Goal: Use online tool/utility: Utilize a website feature to perform a specific function

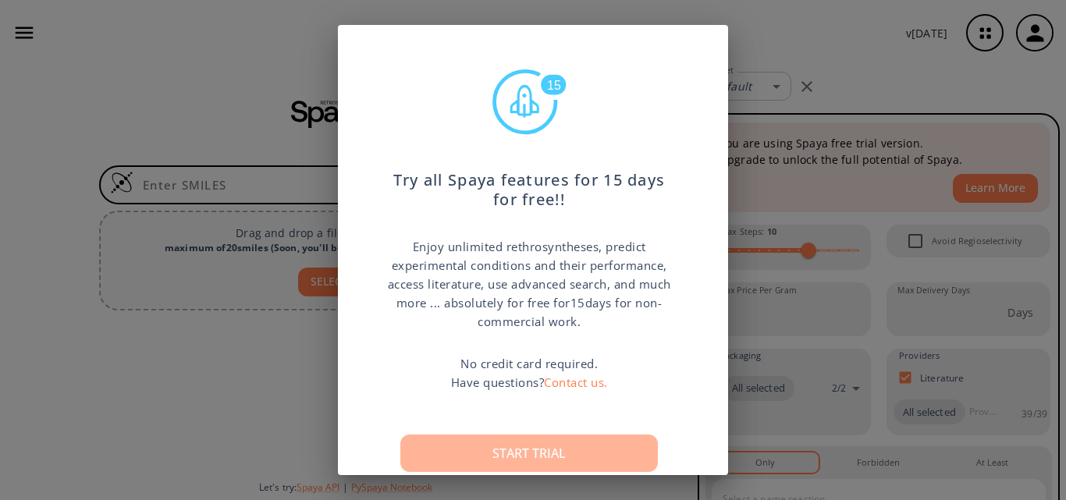
click at [506, 446] on button "Start trial" at bounding box center [529, 453] width 258 height 37
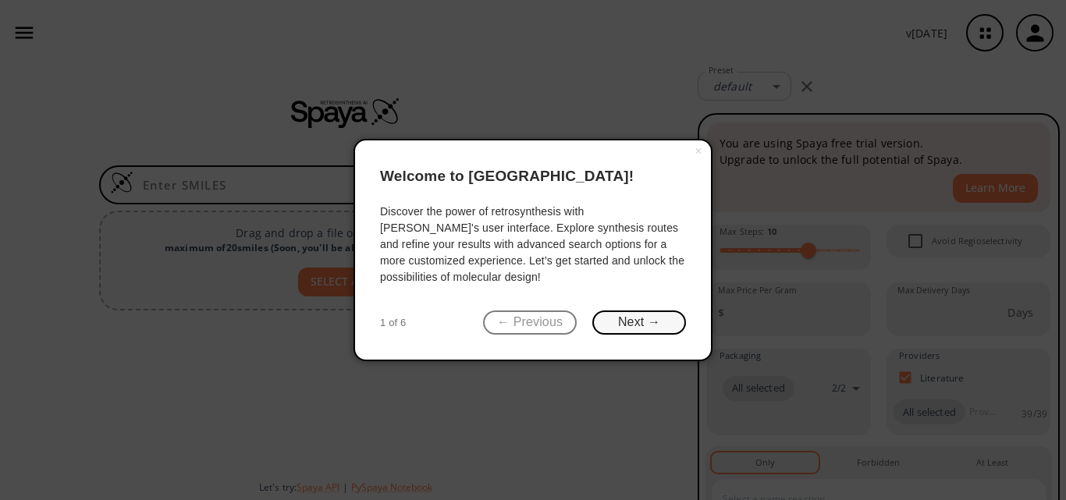
click at [638, 322] on button "Next →" at bounding box center [639, 323] width 94 height 24
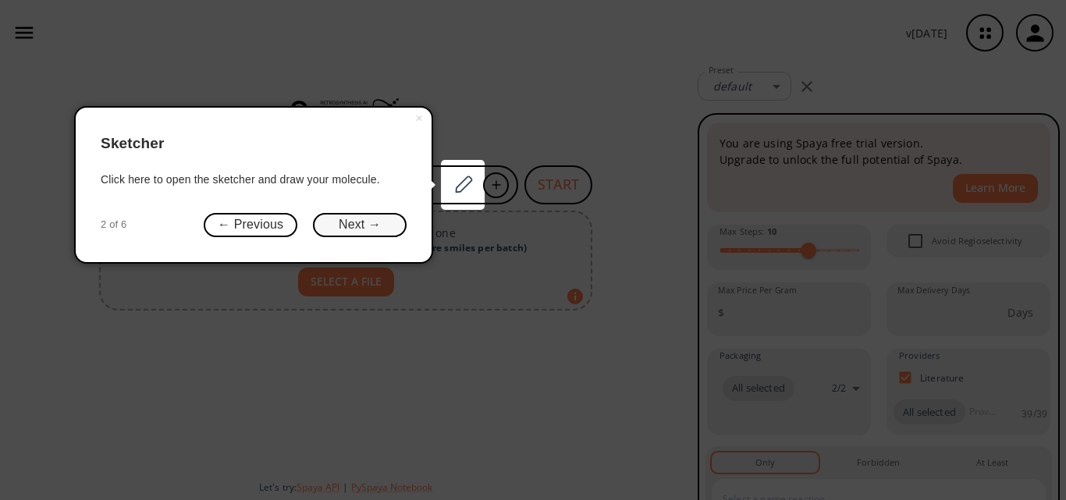
click at [349, 225] on button "Next →" at bounding box center [360, 225] width 94 height 24
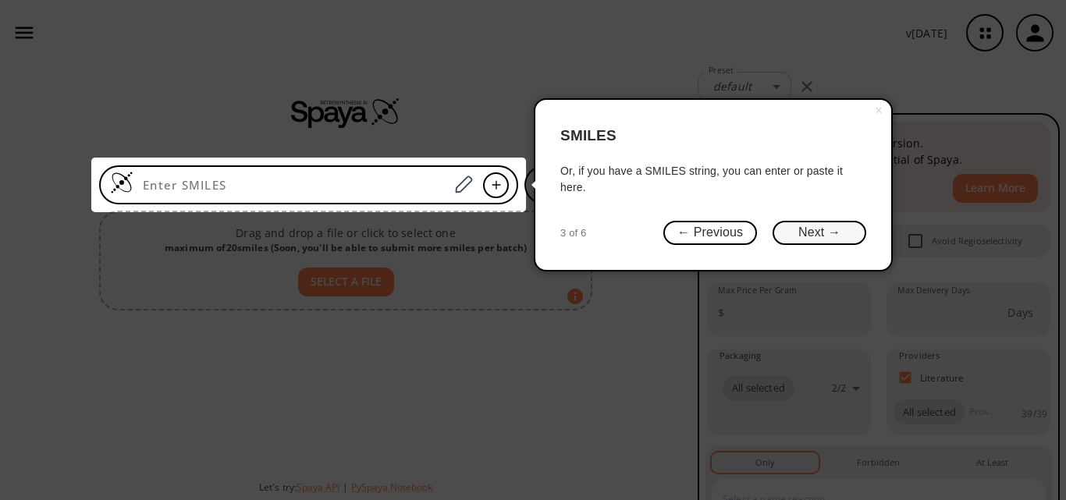
click at [803, 230] on button "Next →" at bounding box center [820, 233] width 94 height 24
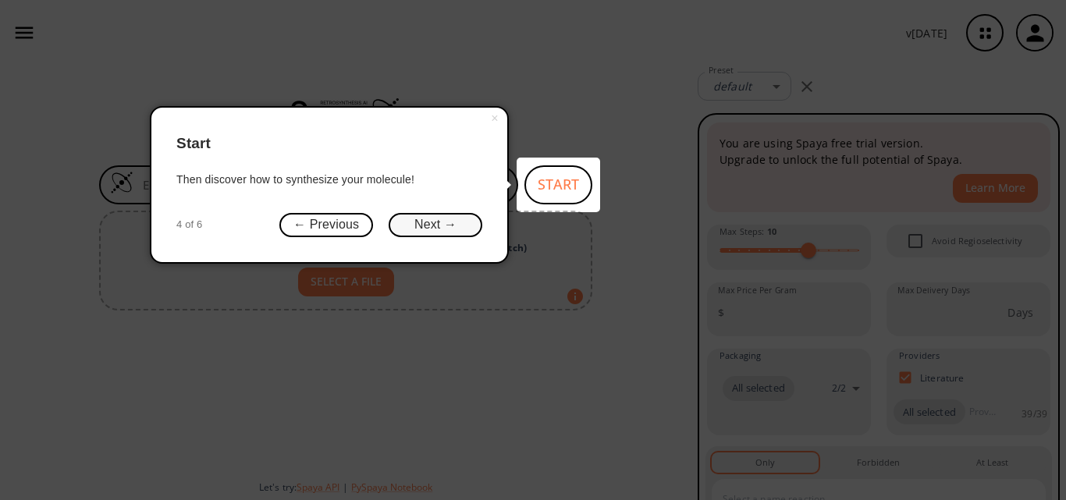
click at [439, 221] on button "Next →" at bounding box center [436, 225] width 94 height 24
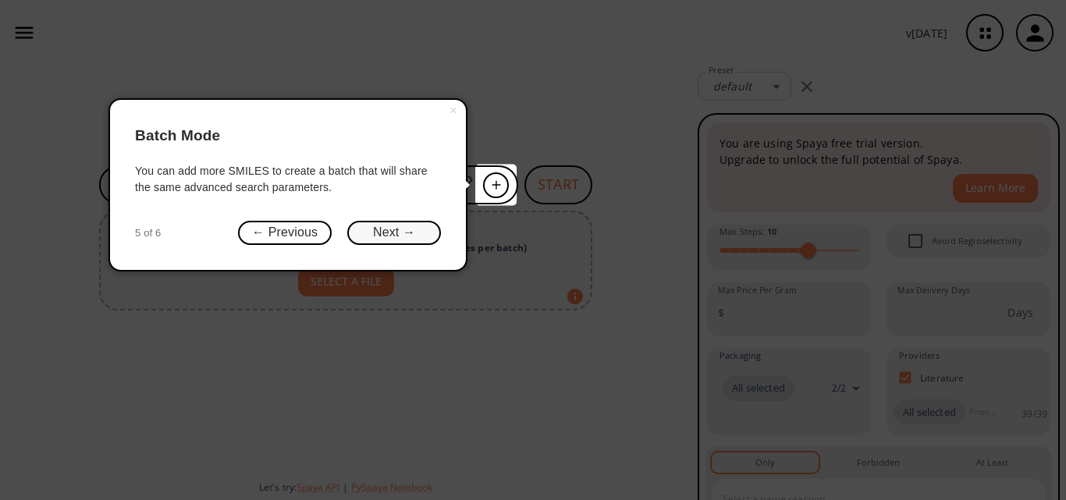
click at [383, 229] on button "Next →" at bounding box center [394, 233] width 94 height 24
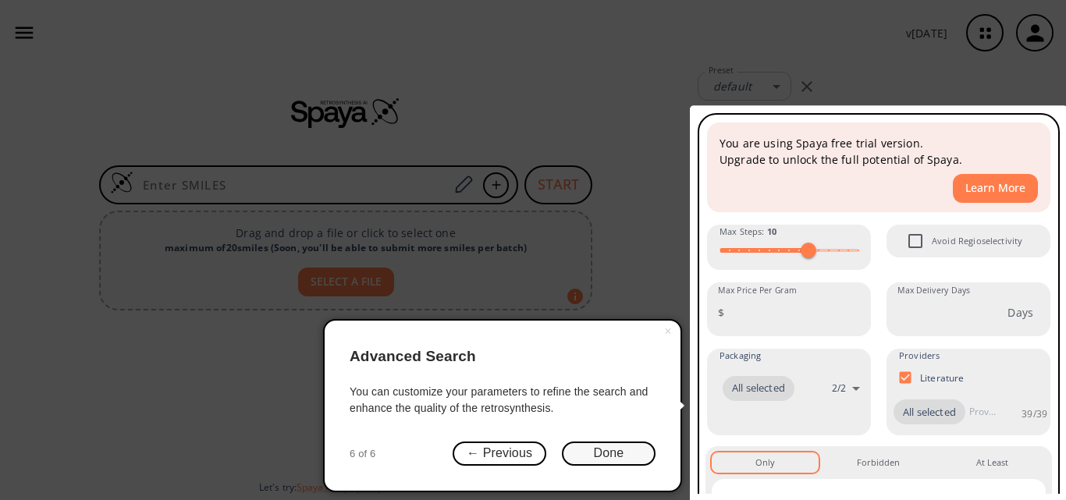
click at [599, 446] on button "Done" at bounding box center [609, 454] width 94 height 24
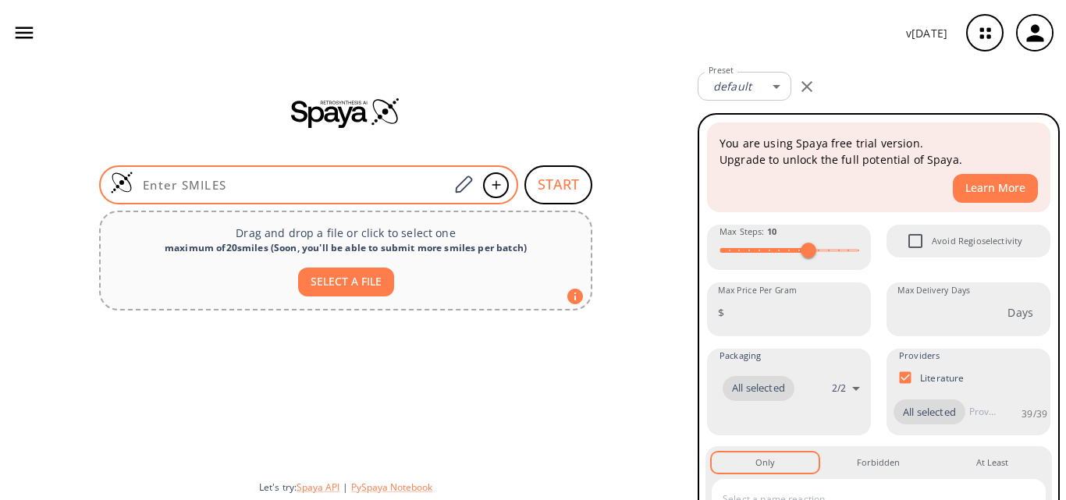
click at [329, 170] on div at bounding box center [308, 184] width 419 height 39
paste input "CCN1C(=O)[C@H](CO1)NC(=O)C2=C(C=C(C=C2)C3=NO[C@@](C3)(C4=CC(=C(C(=C4)Cl)F)Cl)C(…"
type input "CCN1C(=O)[C@H](CO1)NC(=O)C2=C(C=C(C=C2)C3=NO[C@@](C3)(C4=CC(=C(C(=C4)Cl)F)Cl)C(…"
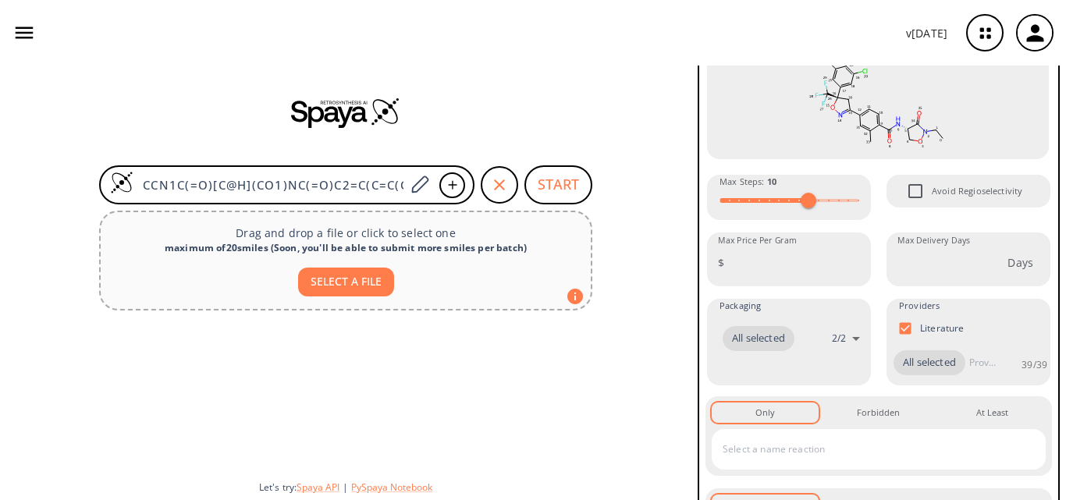
scroll to position [208, 0]
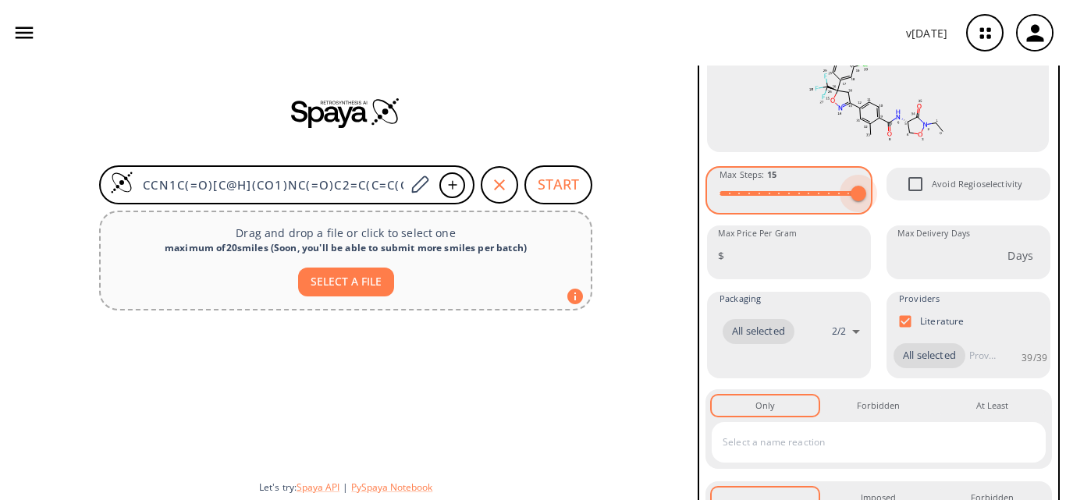
type input "15"
drag, startPoint x: 809, startPoint y: 194, endPoint x: 870, endPoint y: 194, distance: 60.9
click at [870, 194] on div "You are using Spaya free trial version. Upgrade to unlock the full potential of…" at bounding box center [878, 306] width 346 height 787
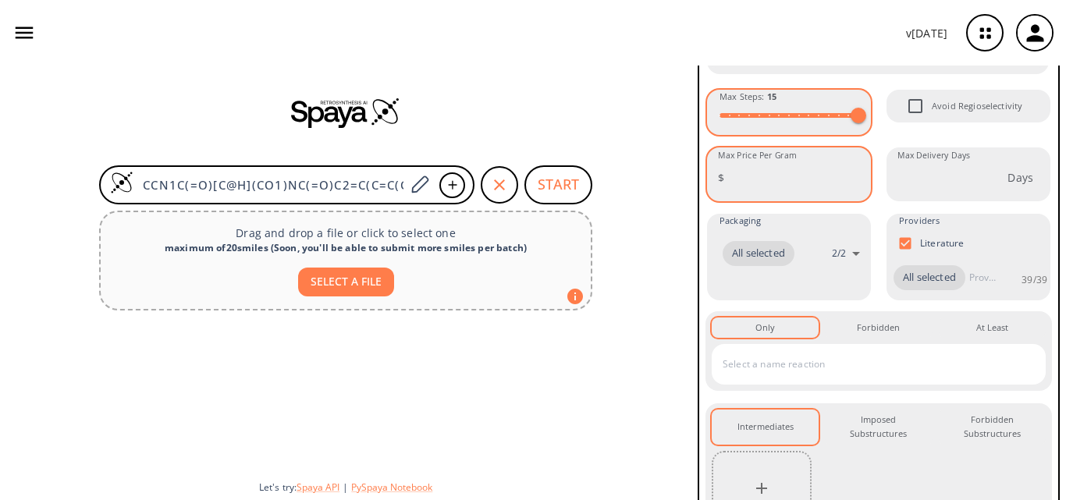
scroll to position [338, 0]
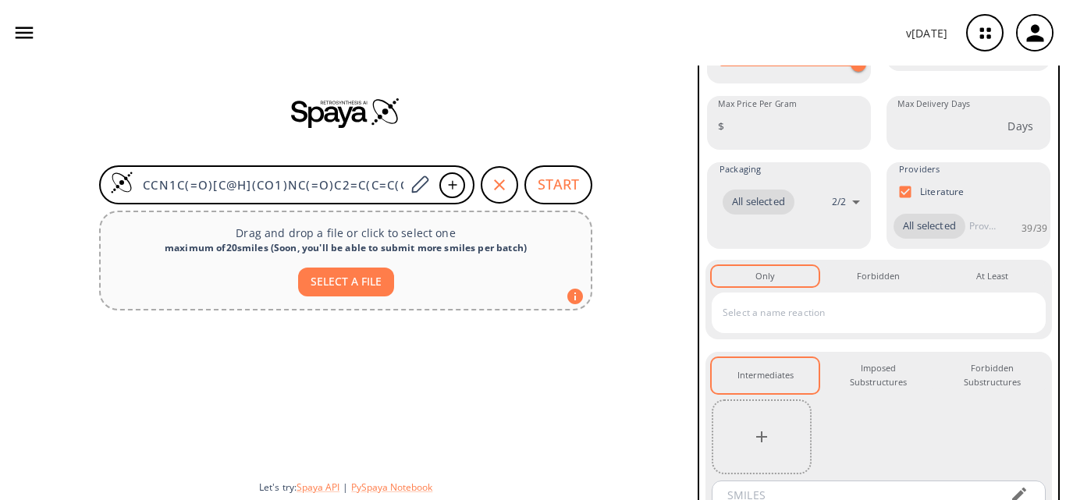
click at [891, 325] on input "text" at bounding box center [867, 312] width 297 height 25
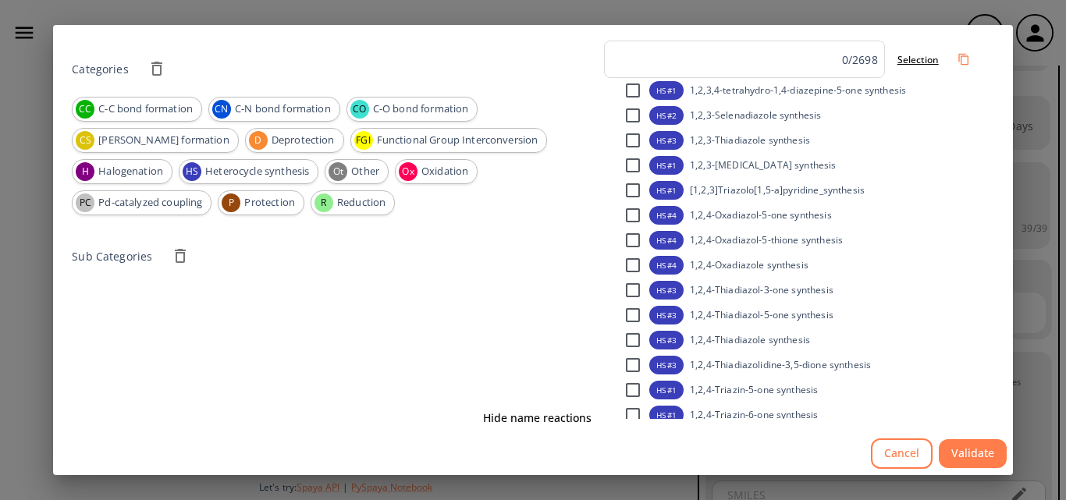
drag, startPoint x: 762, startPoint y: 303, endPoint x: 543, endPoint y: 262, distance: 223.0
click at [543, 262] on div "Categories CC C-C bond formation CN C-N bond formation CO C-O bond formation CS…" at bounding box center [533, 237] width 922 height 392
drag, startPoint x: 543, startPoint y: 262, endPoint x: 339, endPoint y: 210, distance: 210.3
click at [339, 210] on div "Categories CC C-C bond formation CN C-N bond formation CO C-O bond formation CS…" at bounding box center [334, 237] width 525 height 392
click at [264, 179] on div "HS Heterocycle synthesis" at bounding box center [249, 171] width 140 height 25
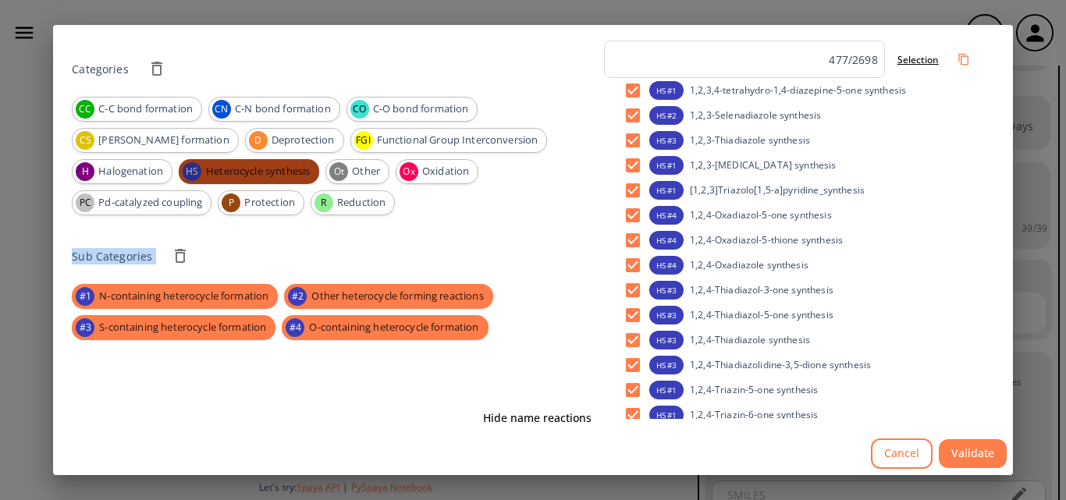
click at [260, 170] on span "Heterocycle synthesis" at bounding box center [258, 172] width 123 height 16
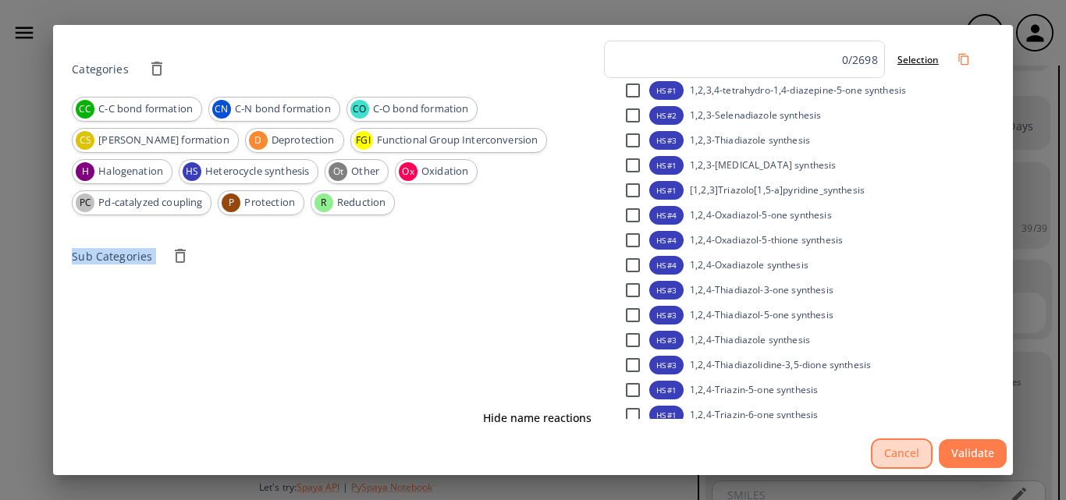
click at [895, 453] on button "Cancel" at bounding box center [902, 454] width 62 height 30
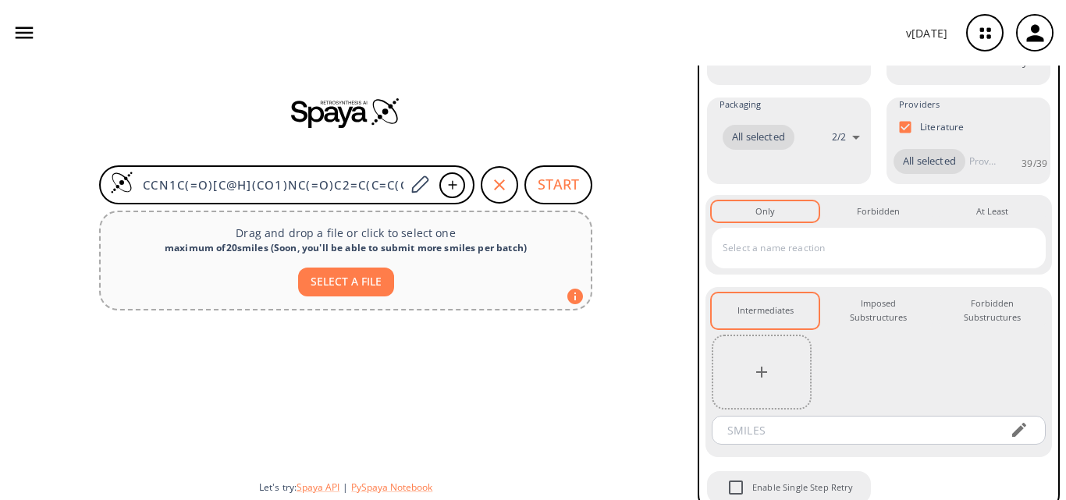
scroll to position [447, 0]
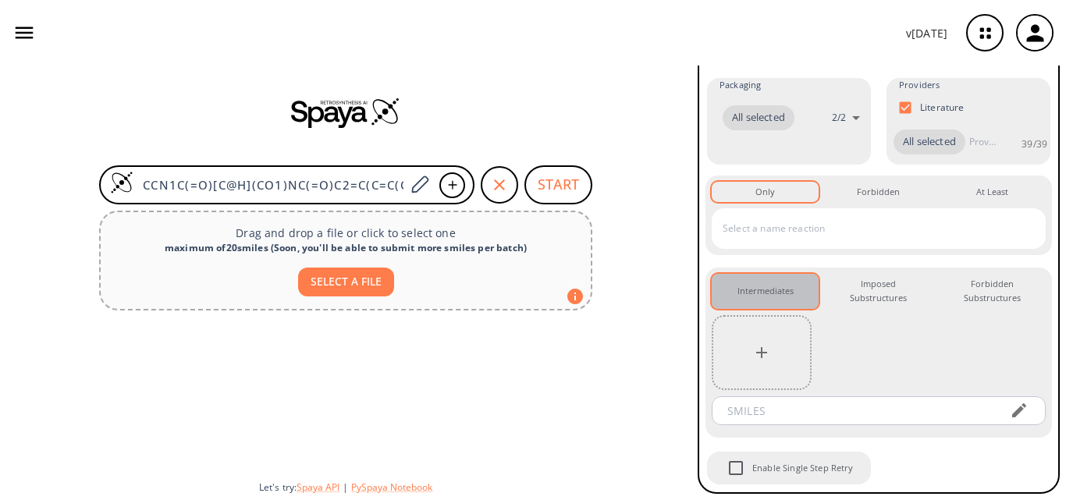
click at [785, 297] on div "Intermediates 0" at bounding box center [765, 291] width 56 height 14
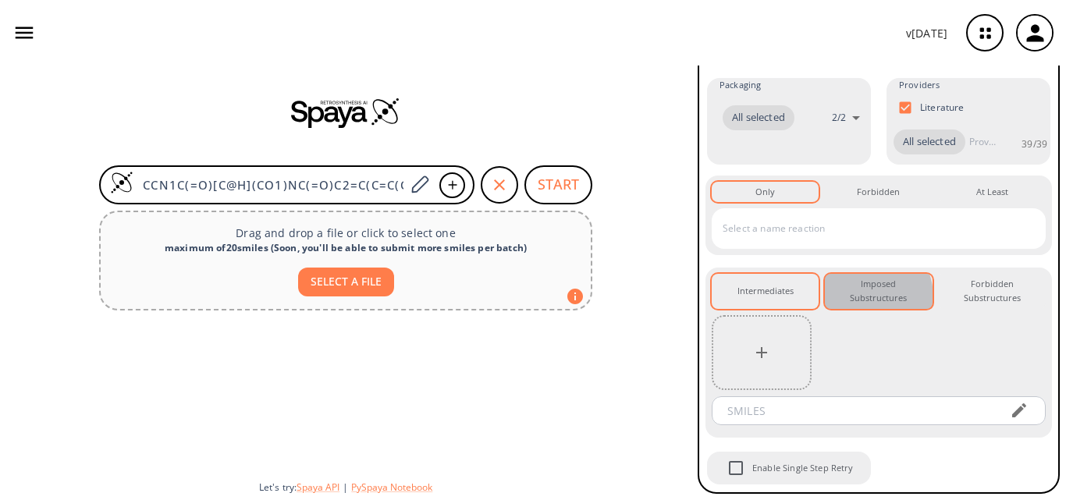
click at [857, 297] on div "Imposed Substructures 0" at bounding box center [878, 291] width 82 height 29
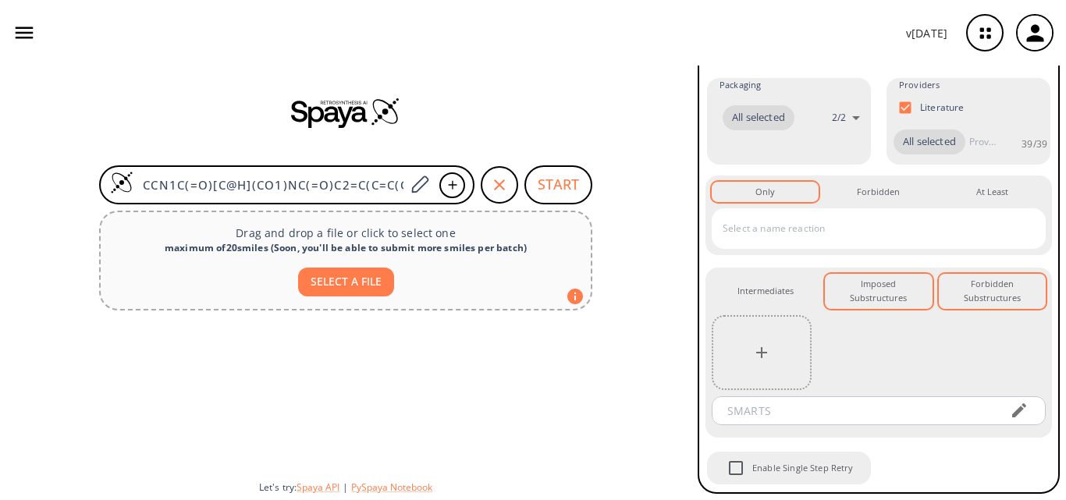
click at [956, 299] on div "Forbidden Substructures 0" at bounding box center [992, 291] width 82 height 29
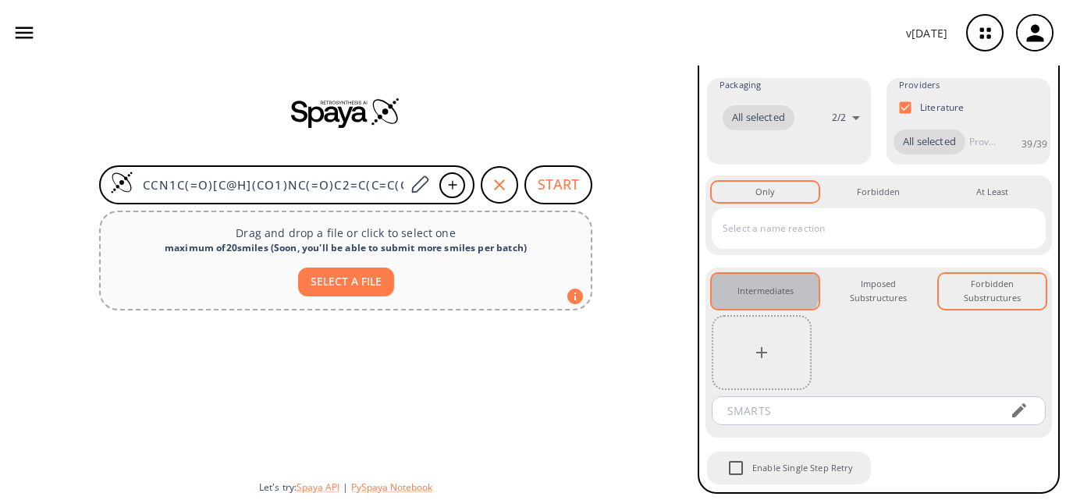
click at [745, 281] on button "Intermediates 0" at bounding box center [765, 291] width 107 height 35
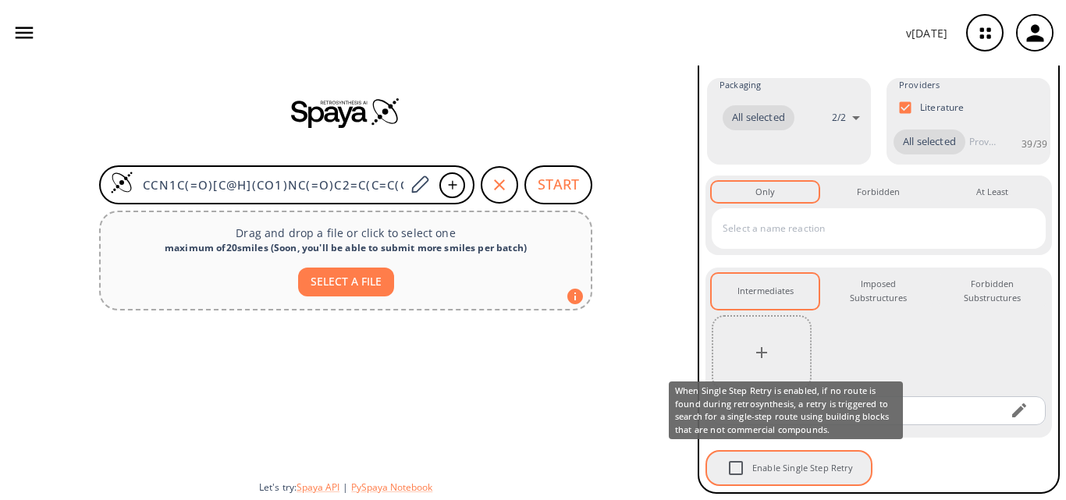
click at [739, 468] on input "Enable Single Step Retry" at bounding box center [735, 468] width 33 height 33
checkbox input "true"
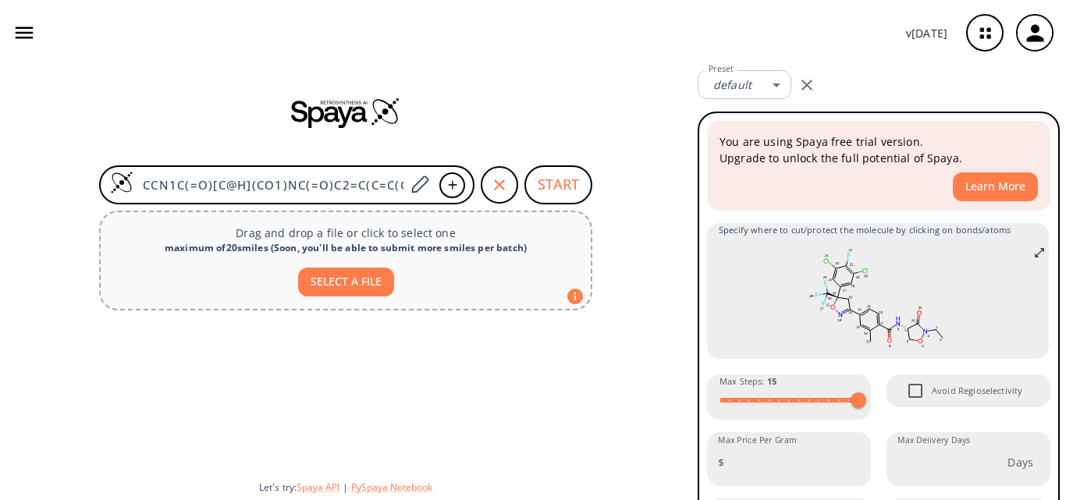
scroll to position [0, 0]
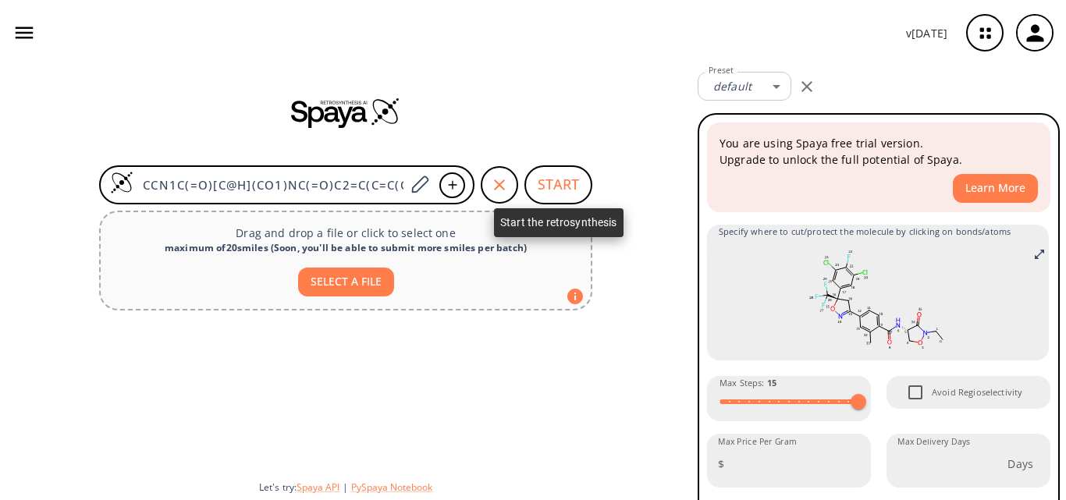
click at [549, 188] on button "START" at bounding box center [558, 184] width 68 height 39
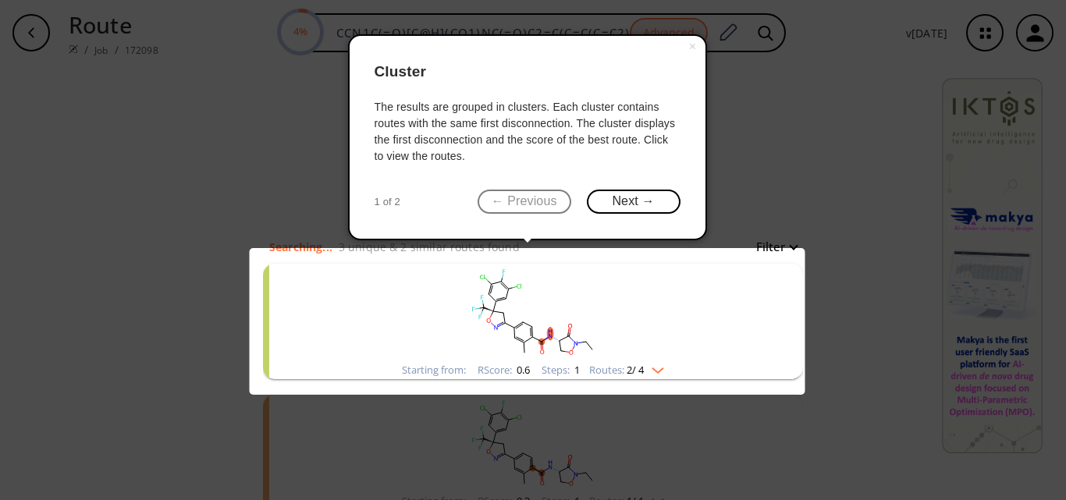
click at [655, 373] on img "clusters" at bounding box center [654, 367] width 20 height 12
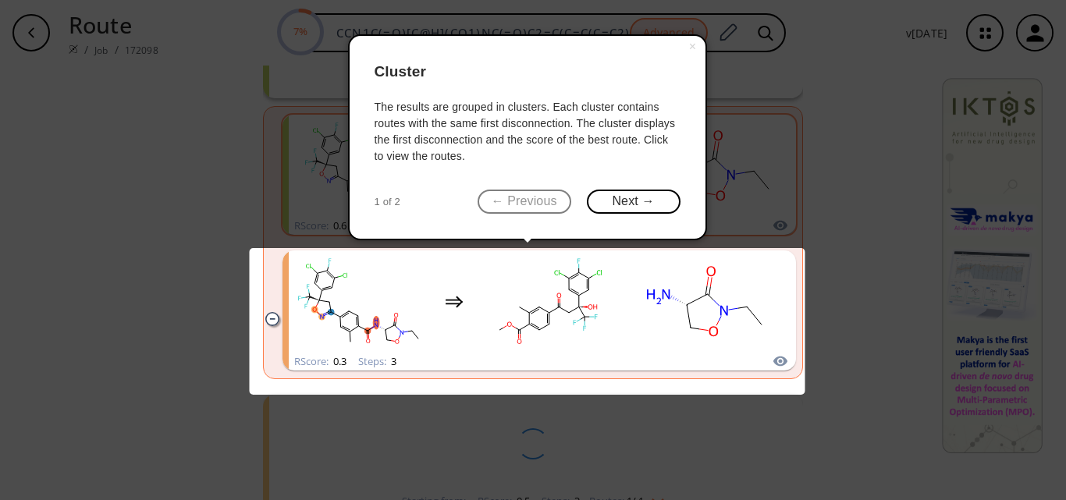
scroll to position [286, 0]
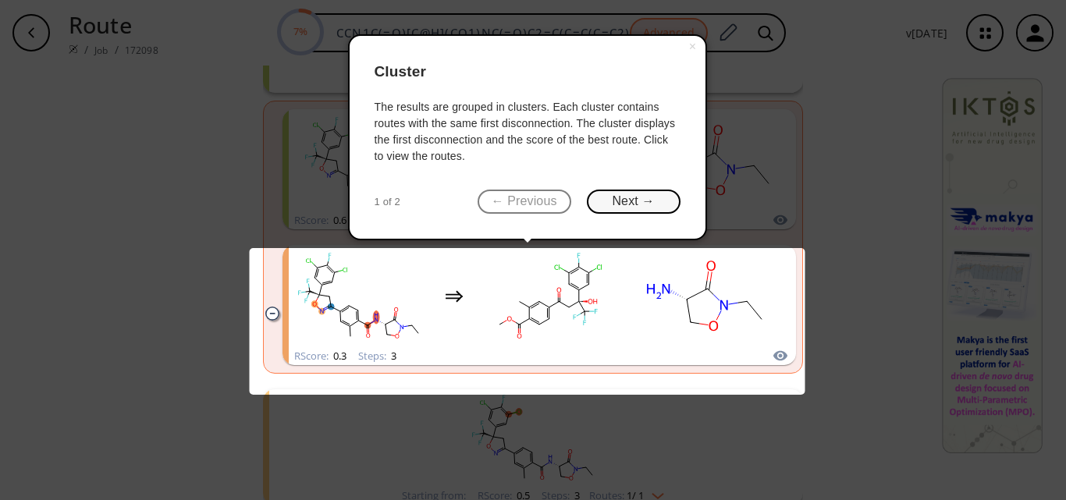
click at [621, 208] on button "Next →" at bounding box center [634, 202] width 94 height 24
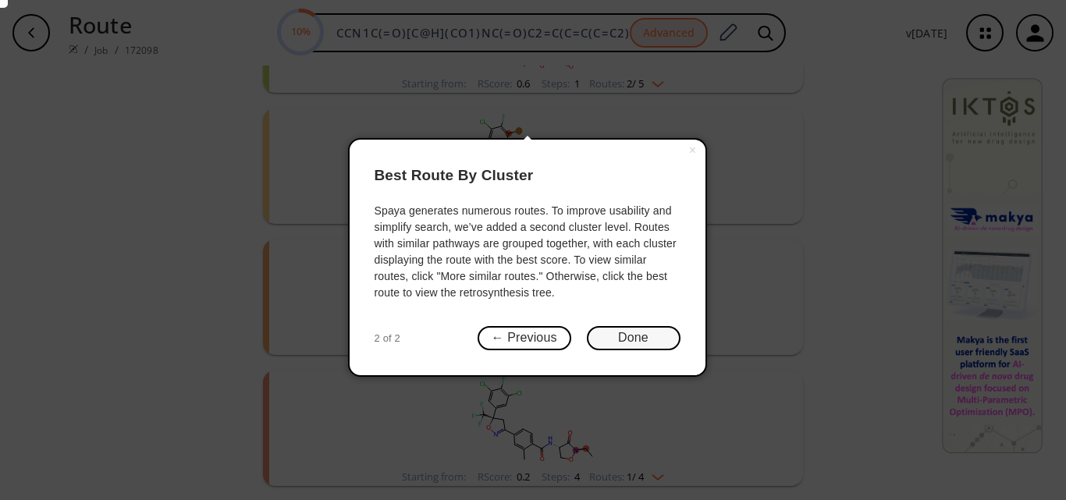
click at [619, 337] on button "Done" at bounding box center [634, 338] width 94 height 24
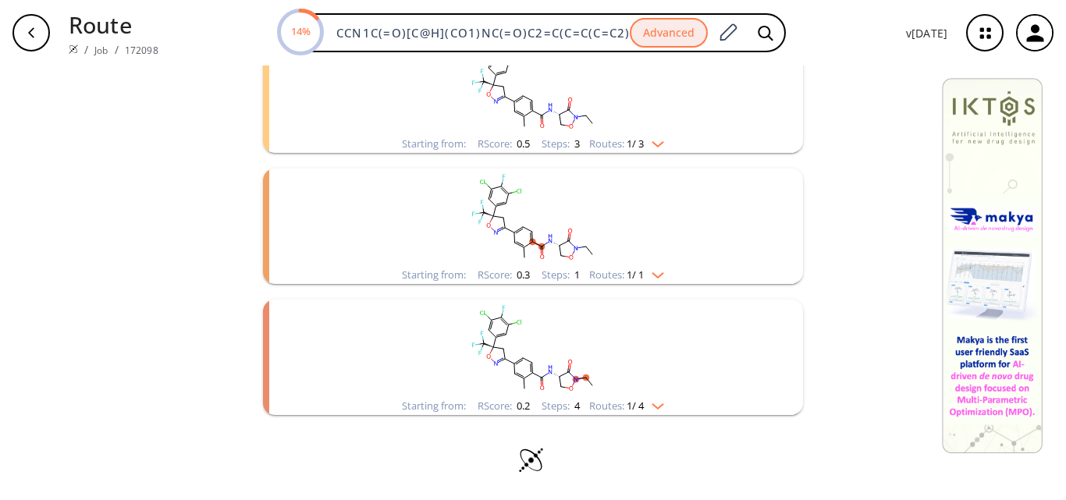
scroll to position [358, 0]
click at [655, 400] on img "clusters" at bounding box center [654, 402] width 20 height 12
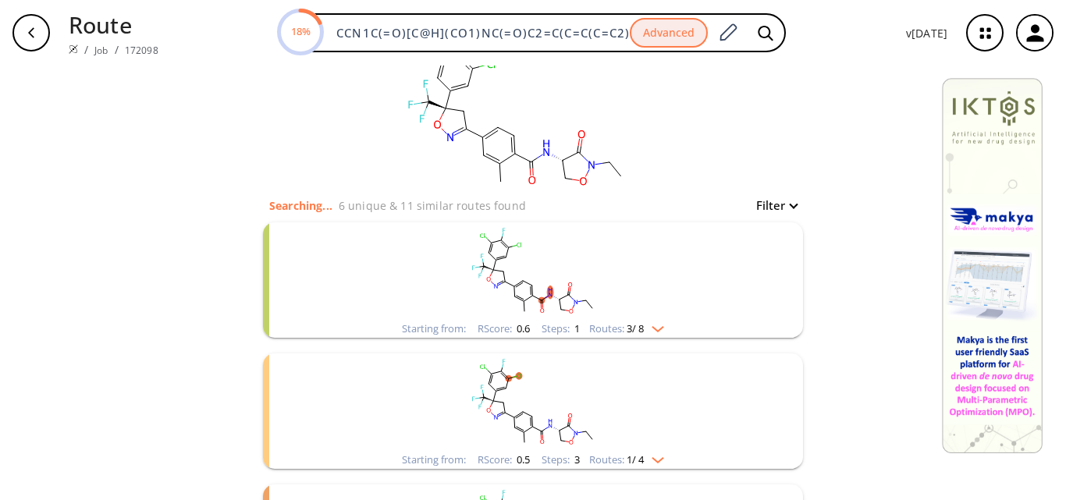
scroll to position [0, 0]
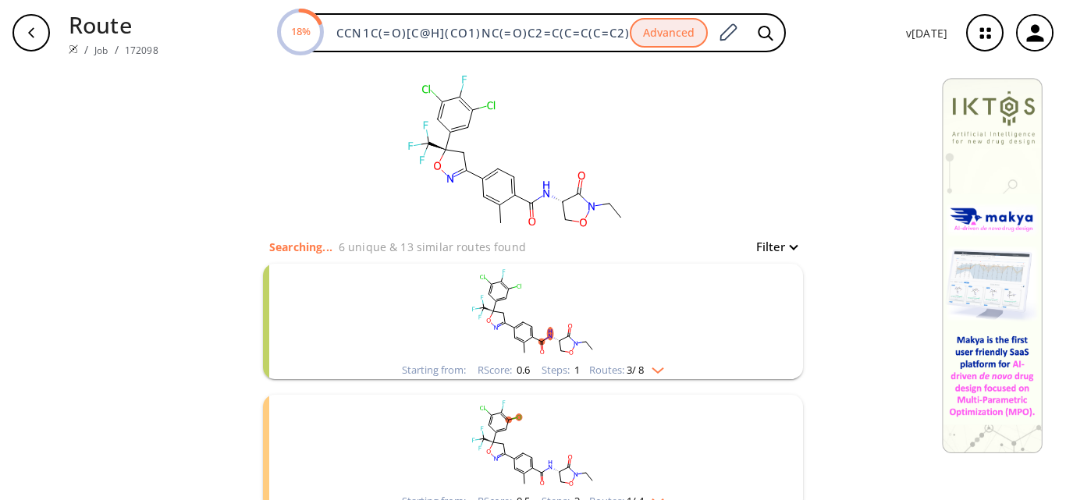
click at [654, 367] on img "clusters" at bounding box center [654, 367] width 20 height 12
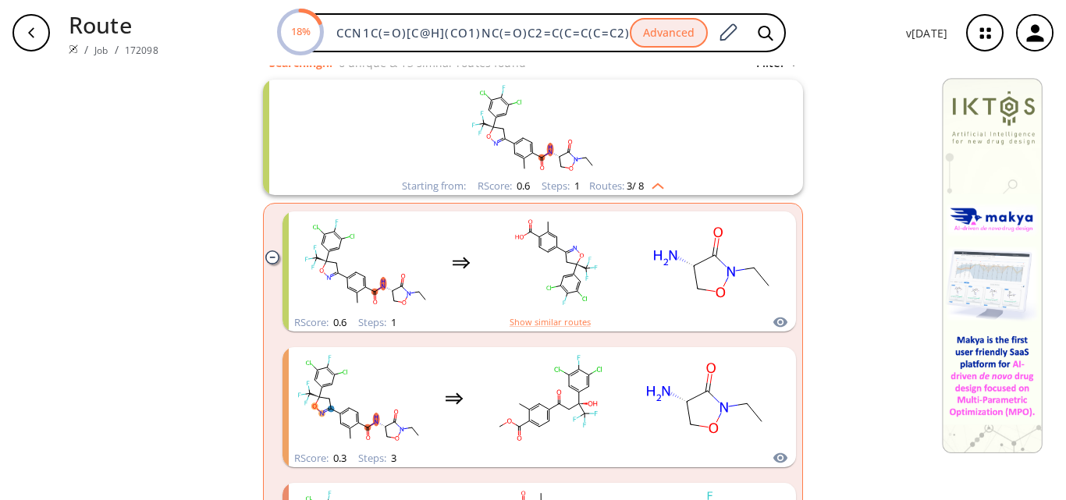
scroll to position [208, 0]
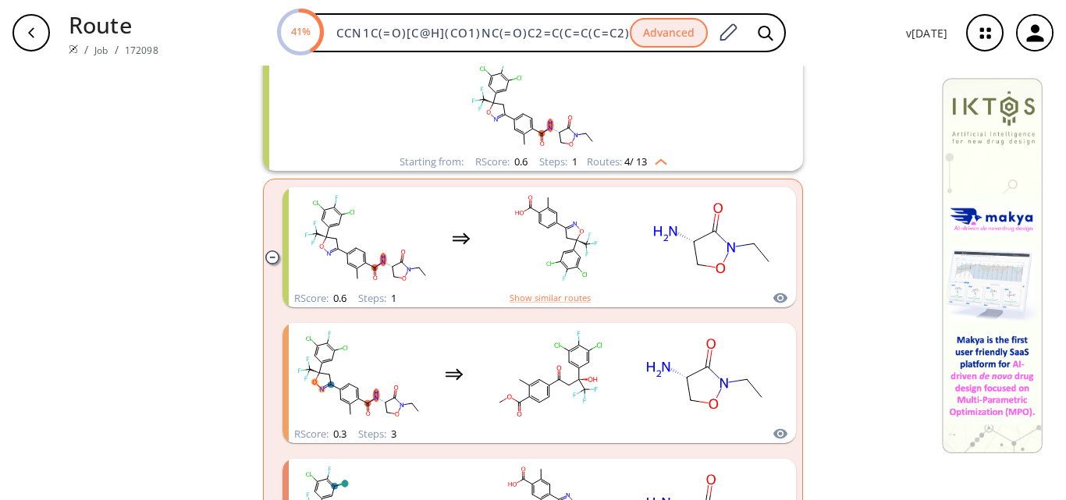
click at [659, 162] on img "clusters" at bounding box center [657, 159] width 20 height 12
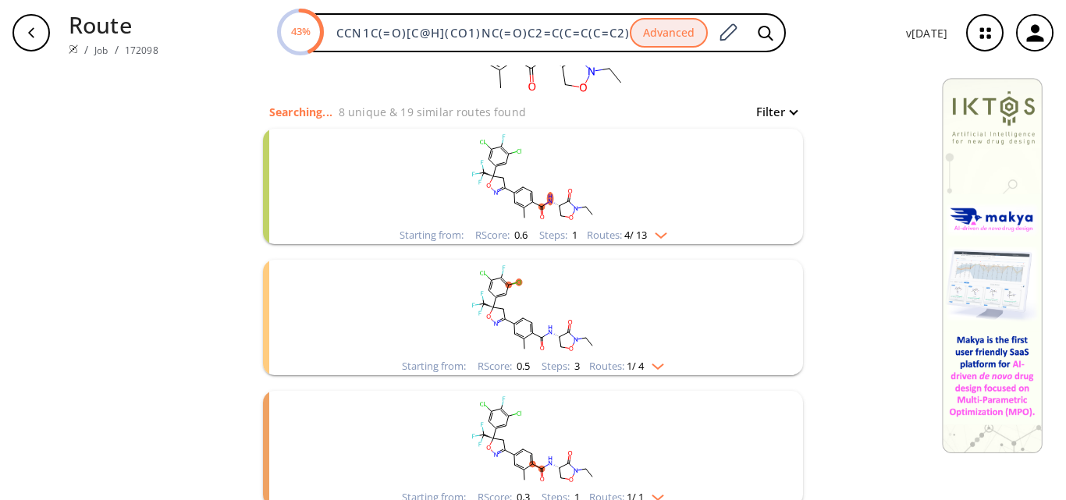
scroll to position [150, 0]
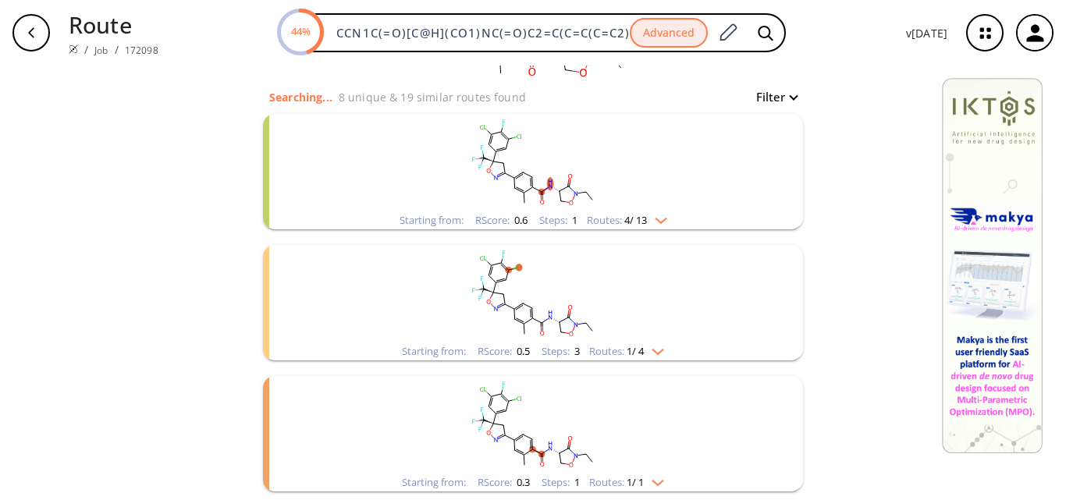
click at [788, 98] on button "Filter" at bounding box center [772, 97] width 50 height 12
click at [847, 69] on div at bounding box center [533, 250] width 1066 height 500
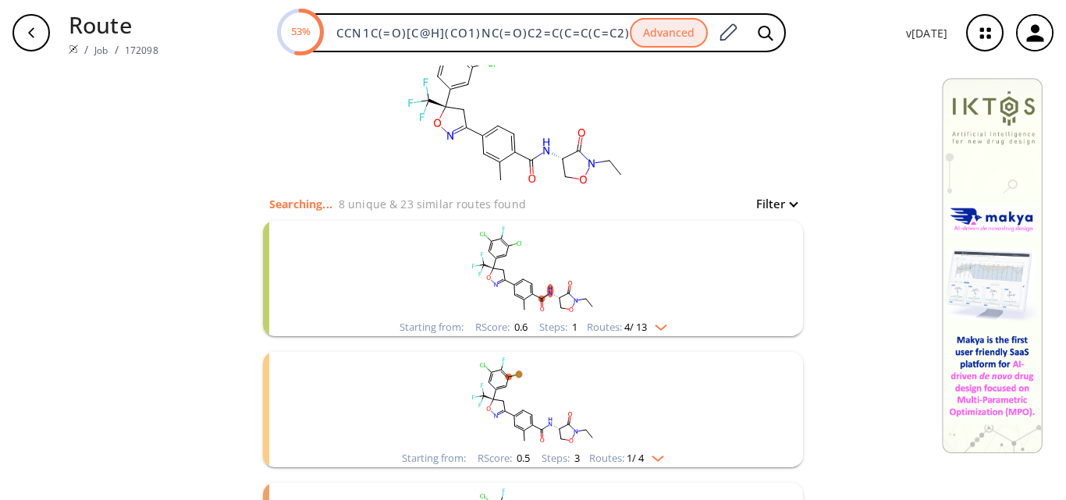
scroll to position [0, 0]
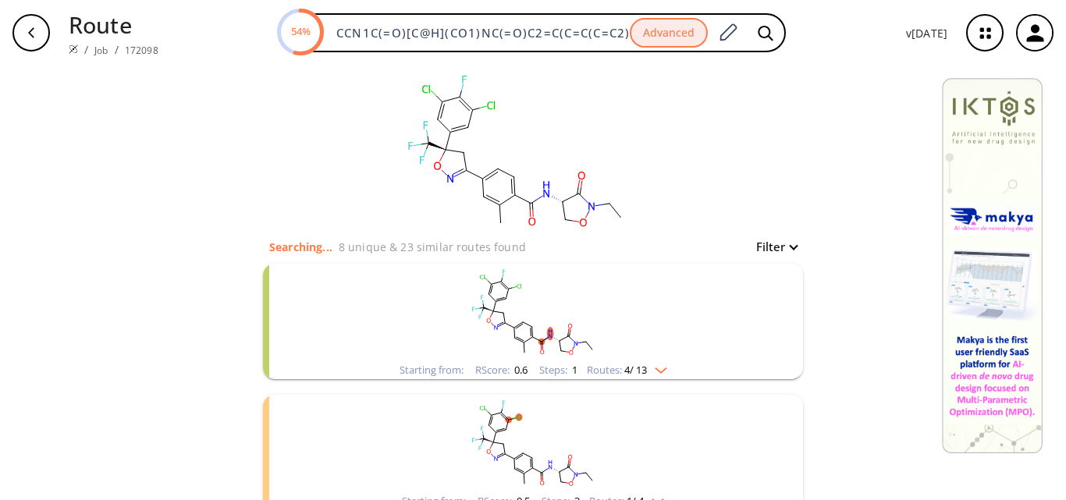
click at [653, 366] on img "clusters" at bounding box center [657, 367] width 20 height 12
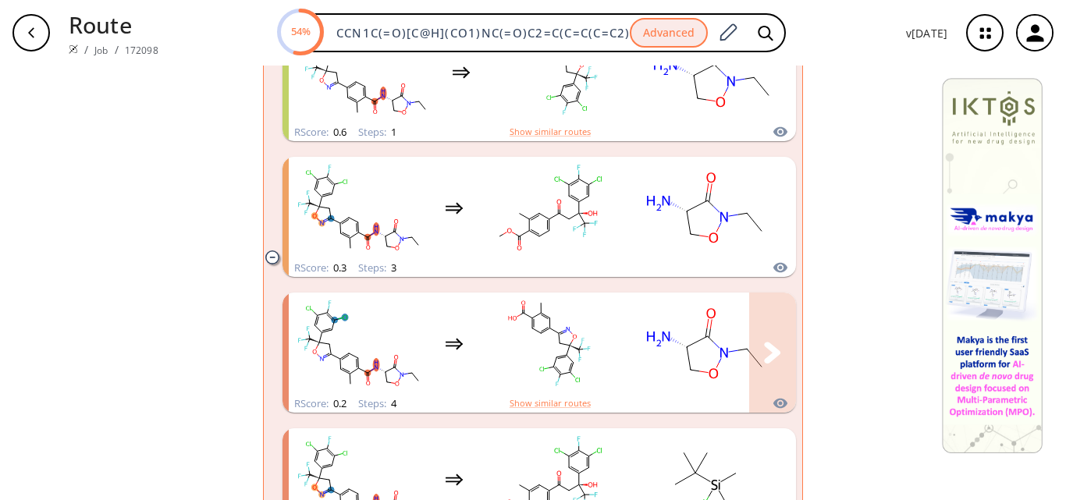
scroll to position [349, 0]
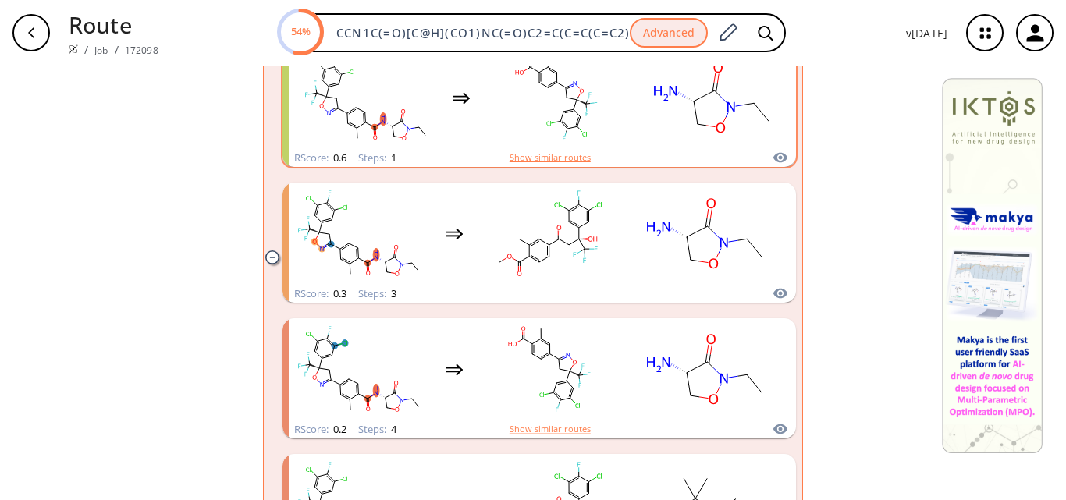
click at [574, 155] on button "Show similar routes" at bounding box center [550, 158] width 81 height 14
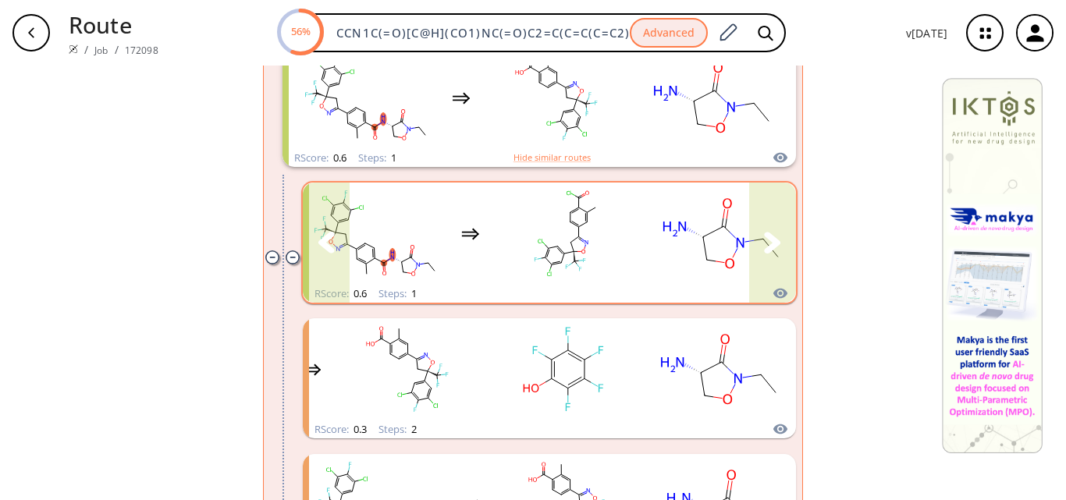
click at [764, 244] on icon "clusters" at bounding box center [772, 243] width 17 height 22
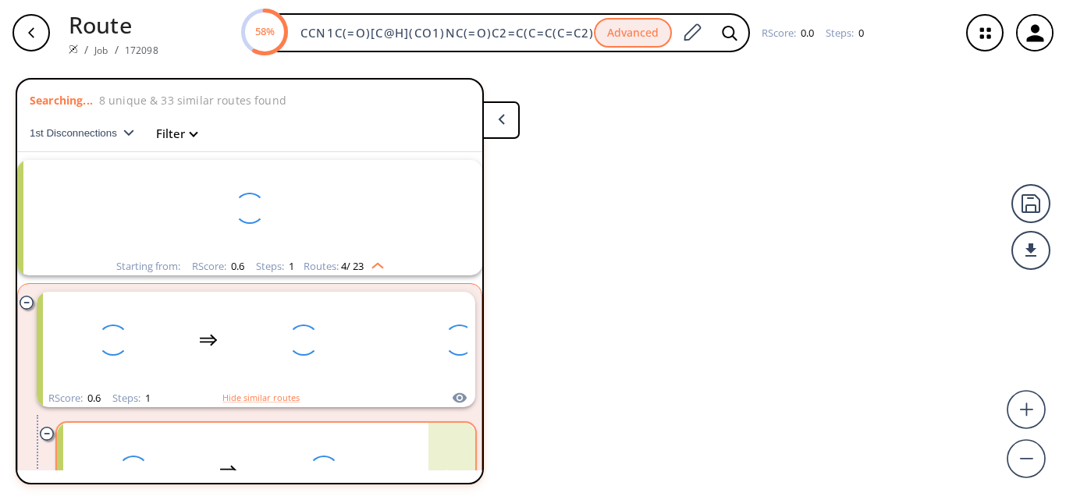
scroll to position [167, 0]
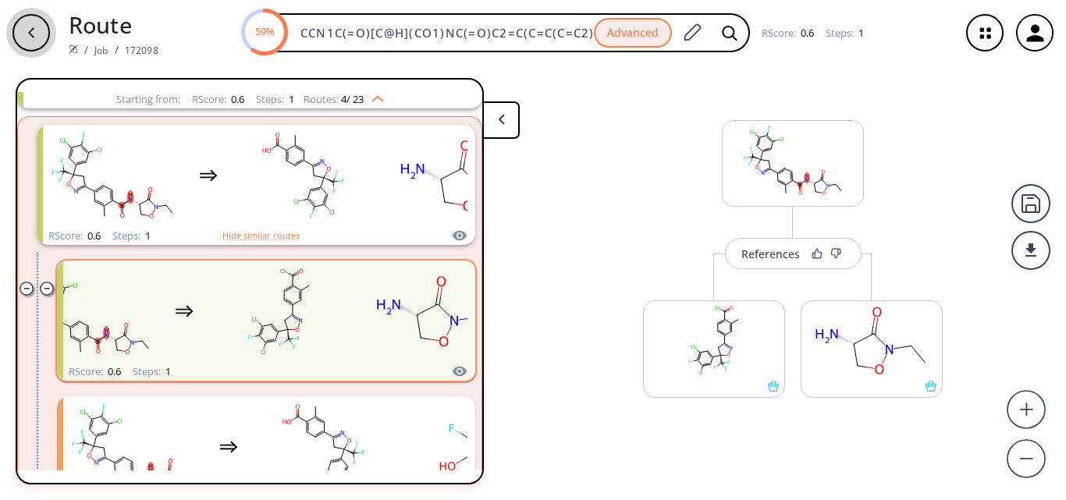
click at [41, 24] on div "button" at bounding box center [30, 32] width 37 height 37
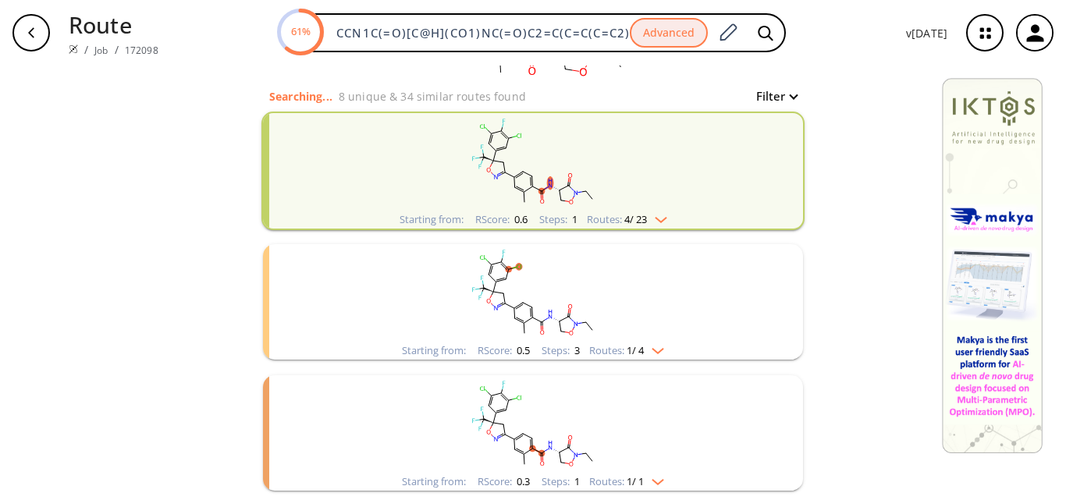
scroll to position [162, 0]
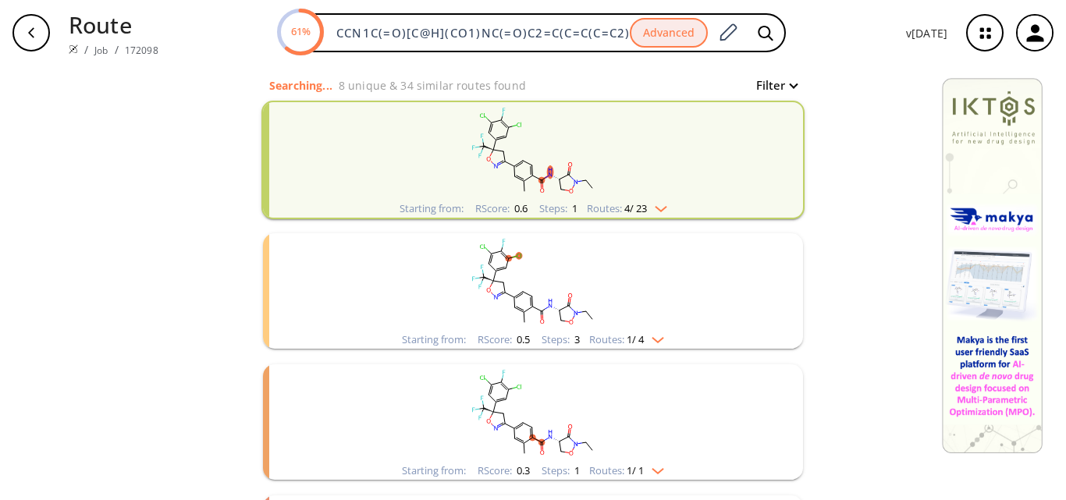
click at [651, 210] on img "clusters" at bounding box center [657, 206] width 20 height 12
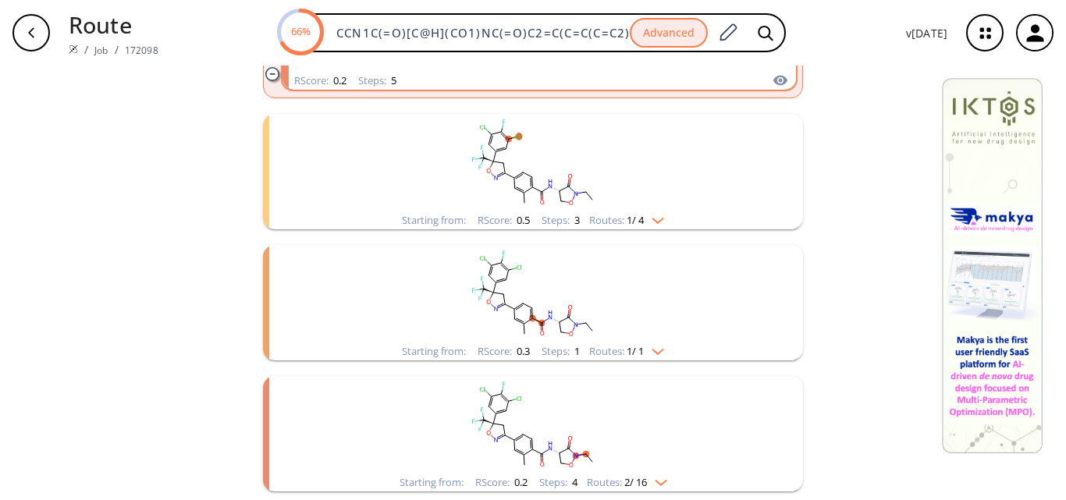
scroll to position [874, 0]
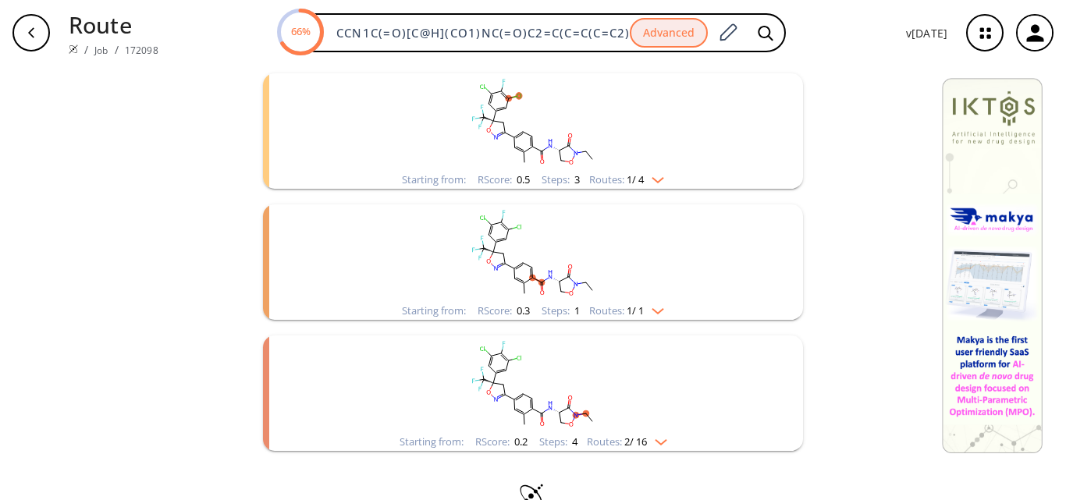
click at [655, 176] on img "clusters" at bounding box center [654, 177] width 20 height 12
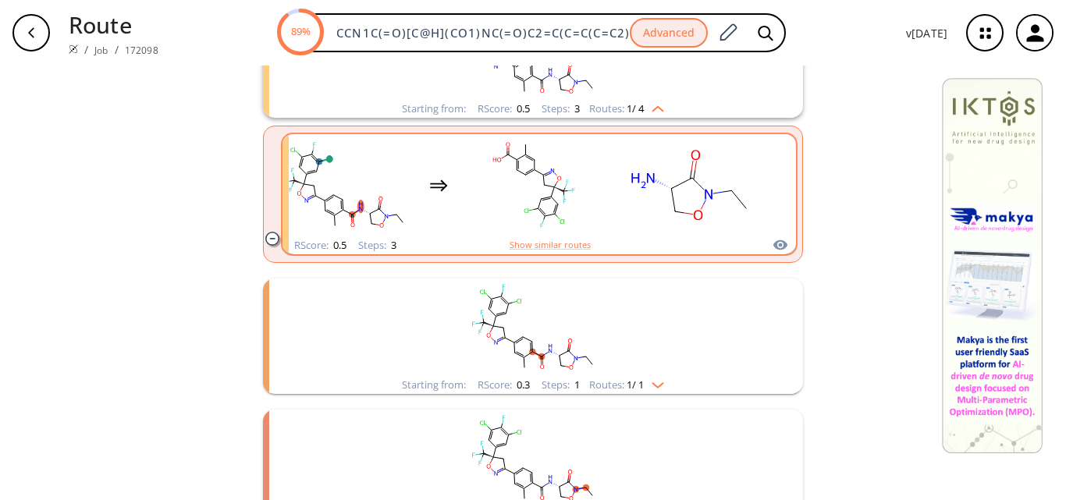
scroll to position [1192, 0]
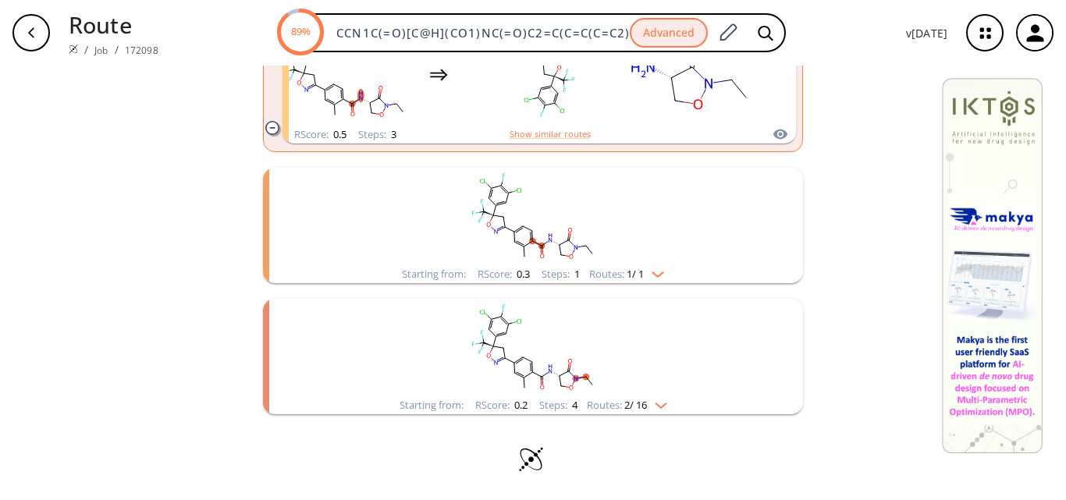
click at [661, 270] on img "clusters" at bounding box center [654, 271] width 20 height 12
